Goal: Find specific page/section: Find specific page/section

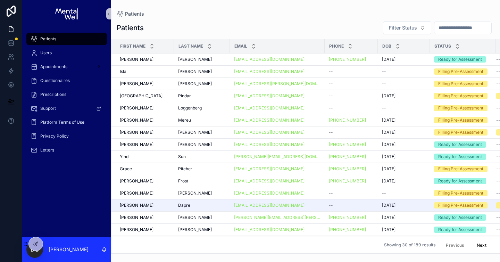
click at [450, 26] on input "scrollable content" at bounding box center [463, 28] width 57 height 10
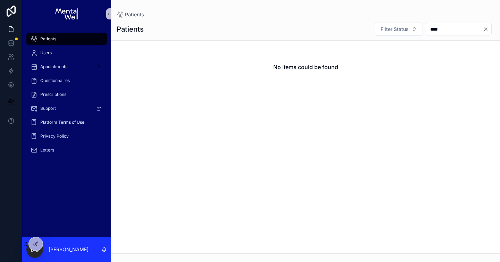
type input "****"
click at [429, 28] on input "****" at bounding box center [454, 29] width 57 height 10
